Goal: Browse casually

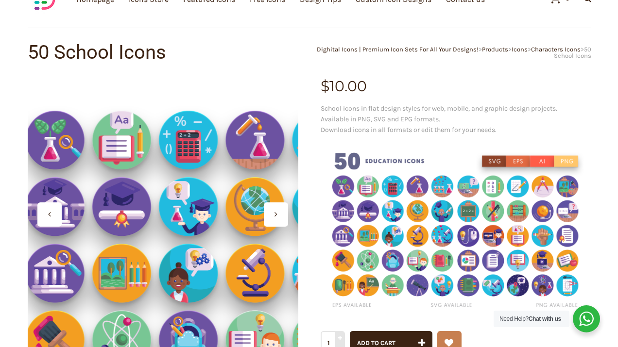
scroll to position [54, 0]
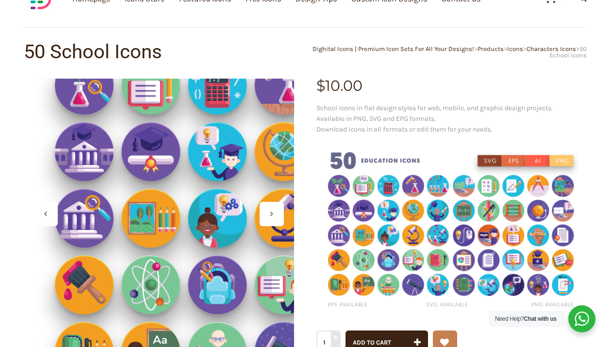
click at [89, 212] on div at bounding box center [159, 214] width 270 height 270
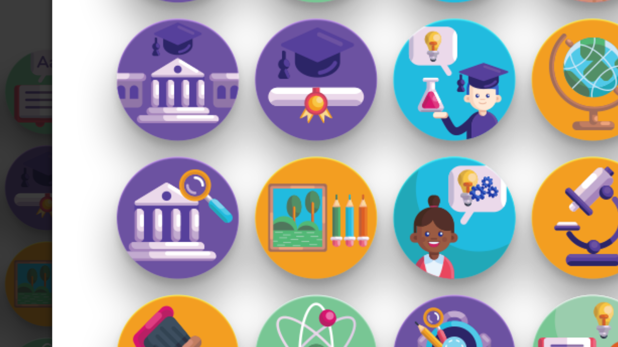
scroll to position [32, 0]
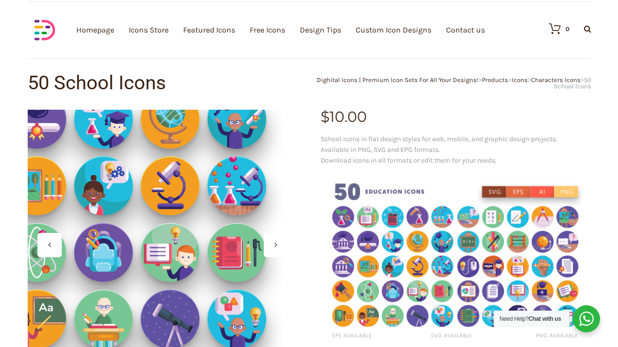
scroll to position [33, 0]
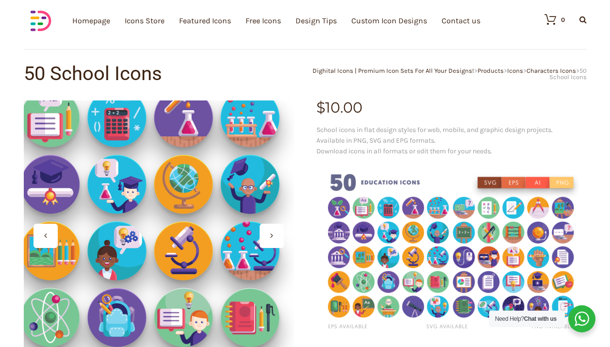
click at [209, 230] on div at bounding box center [159, 236] width 270 height 270
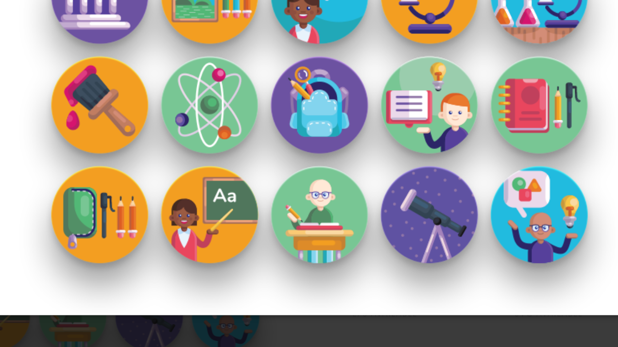
scroll to position [32, 0]
